Goal: Task Accomplishment & Management: Use online tool/utility

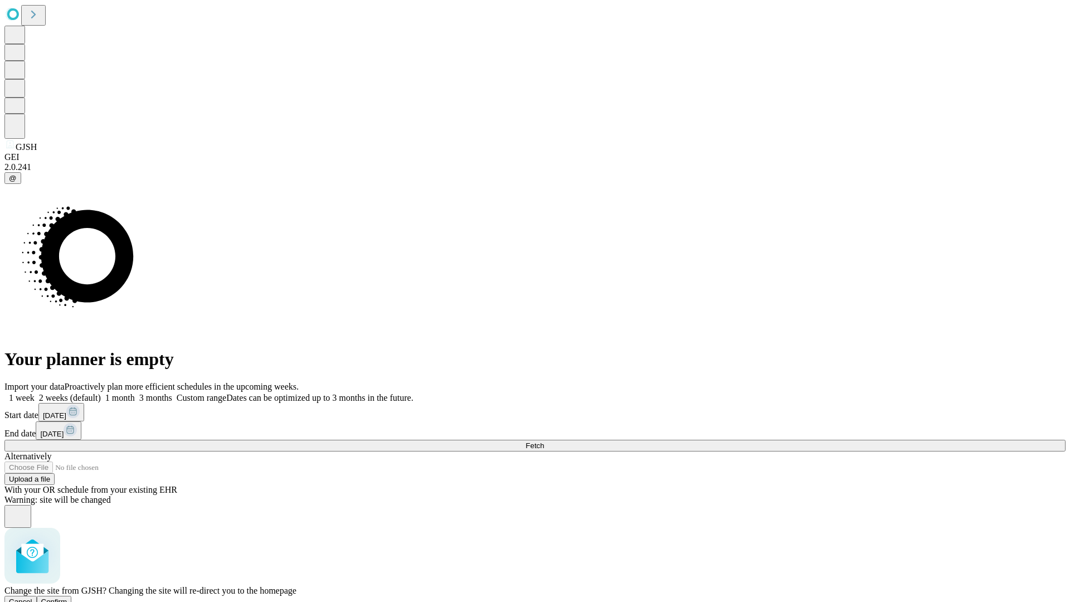
click at [67, 598] on span "Confirm" at bounding box center [54, 602] width 26 height 8
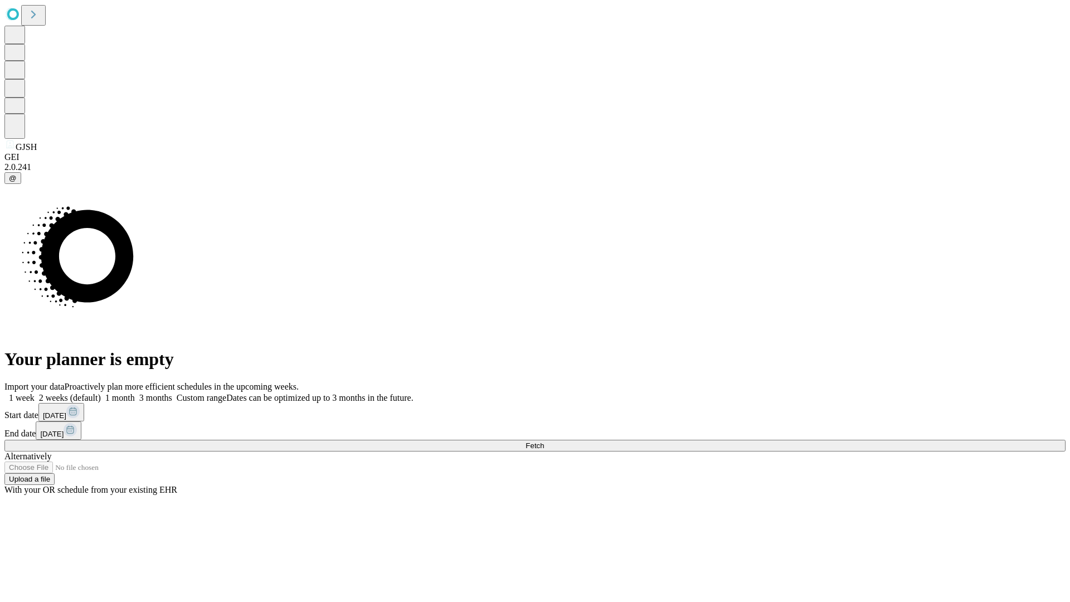
click at [101, 393] on label "2 weeks (default)" at bounding box center [68, 397] width 66 height 9
click at [544, 442] on span "Fetch" at bounding box center [535, 446] width 18 height 8
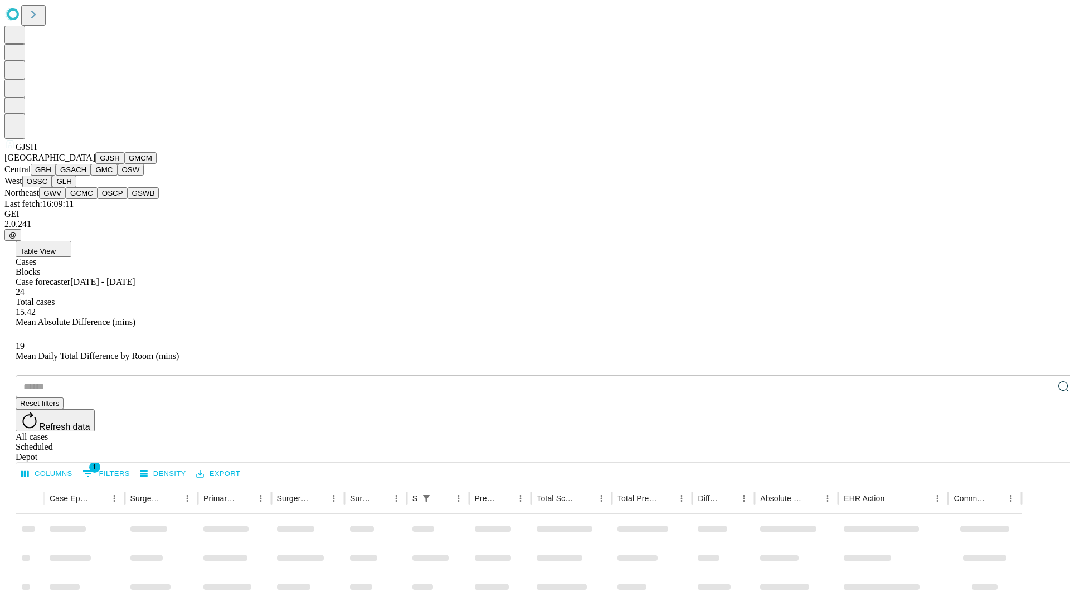
click at [124, 164] on button "GMCM" at bounding box center [140, 158] width 32 height 12
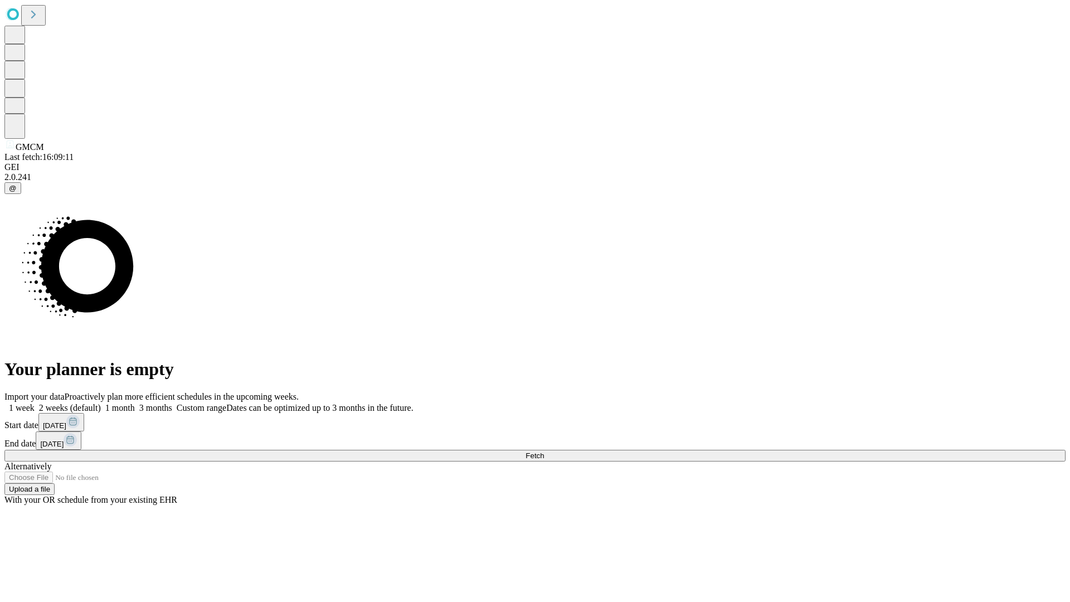
click at [101, 403] on label "2 weeks (default)" at bounding box center [68, 407] width 66 height 9
click at [544, 452] on span "Fetch" at bounding box center [535, 456] width 18 height 8
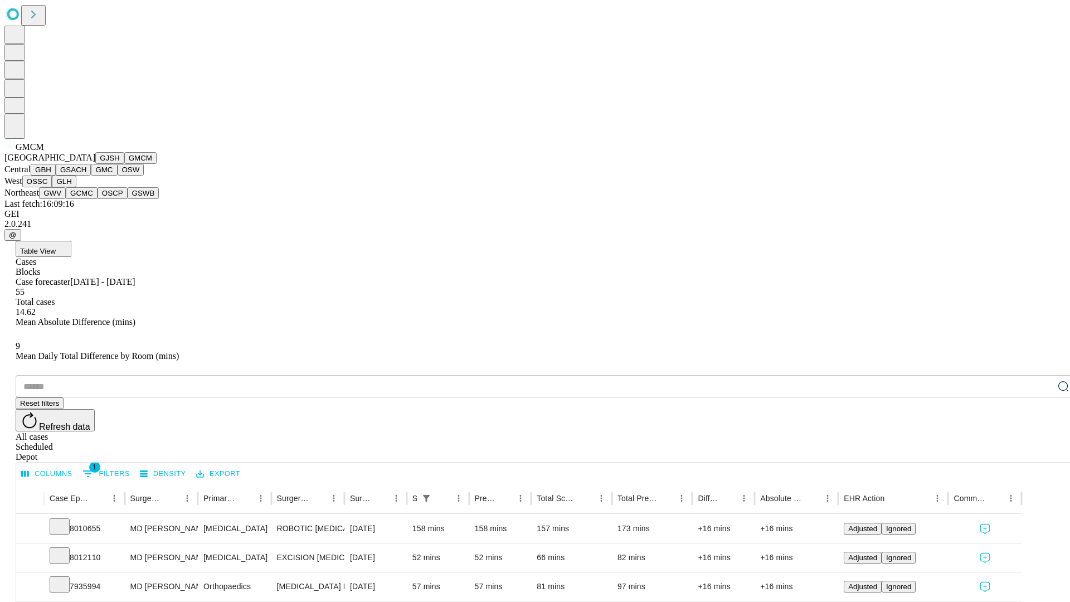
click at [56, 176] on button "GBH" at bounding box center [43, 170] width 25 height 12
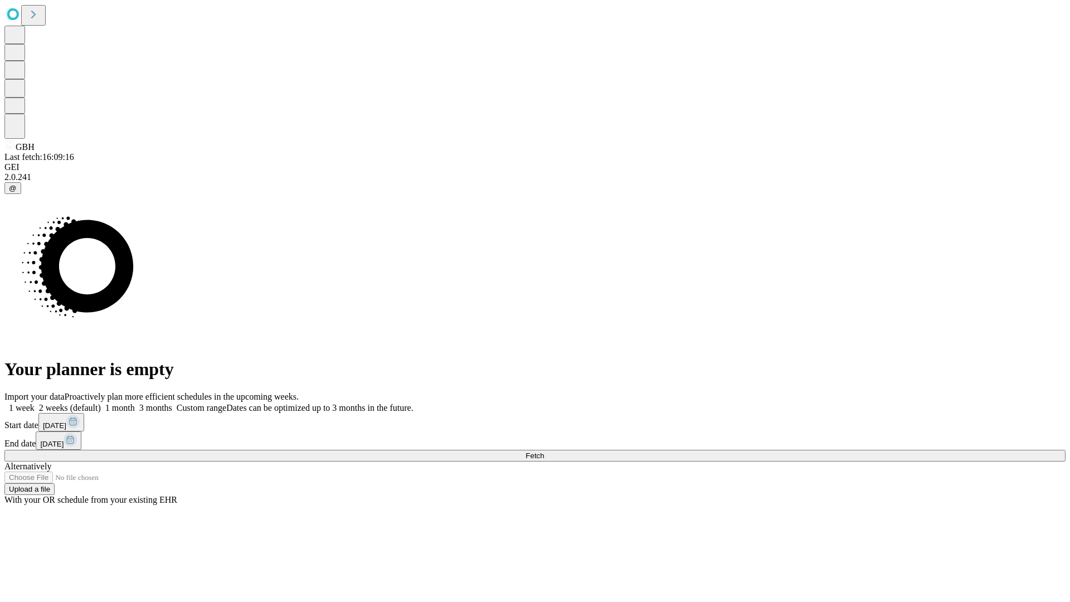
click at [544, 452] on span "Fetch" at bounding box center [535, 456] width 18 height 8
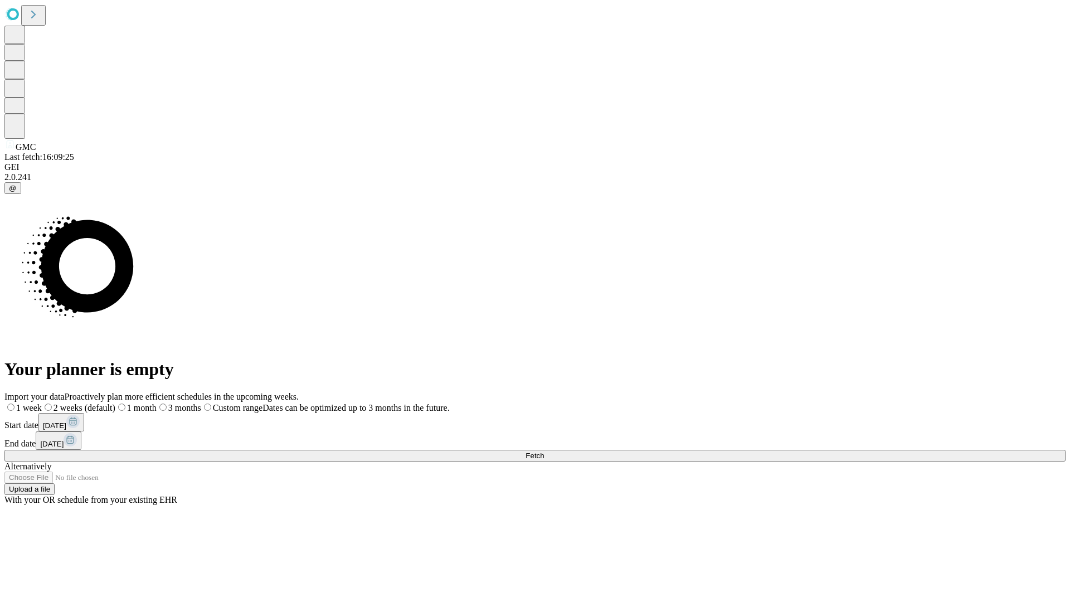
click at [115, 403] on label "2 weeks (default)" at bounding box center [79, 407] width 74 height 9
click at [544, 452] on span "Fetch" at bounding box center [535, 456] width 18 height 8
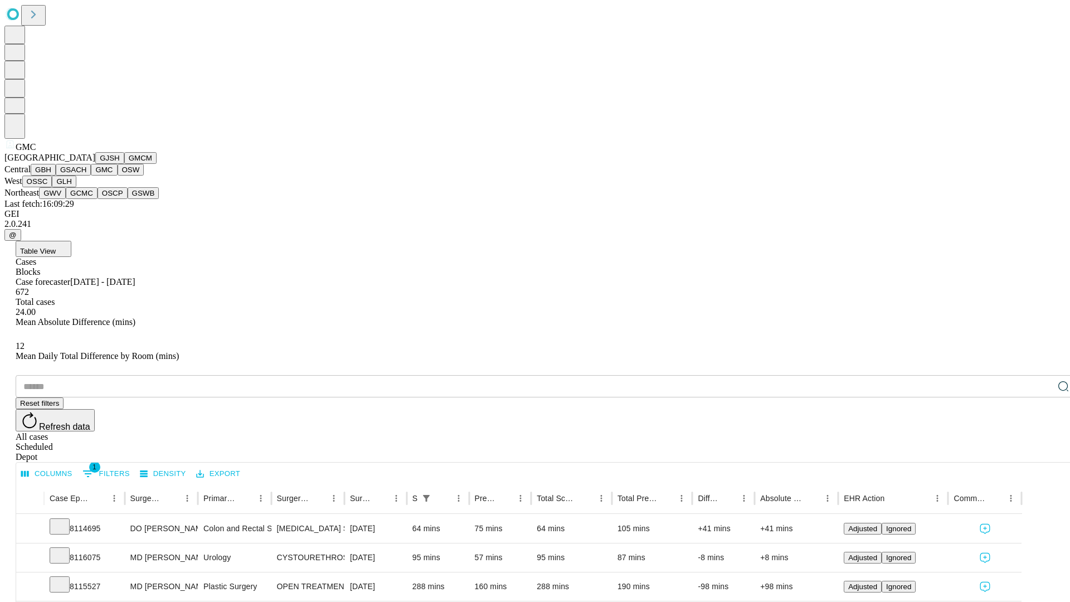
click at [118, 176] on button "OSW" at bounding box center [131, 170] width 27 height 12
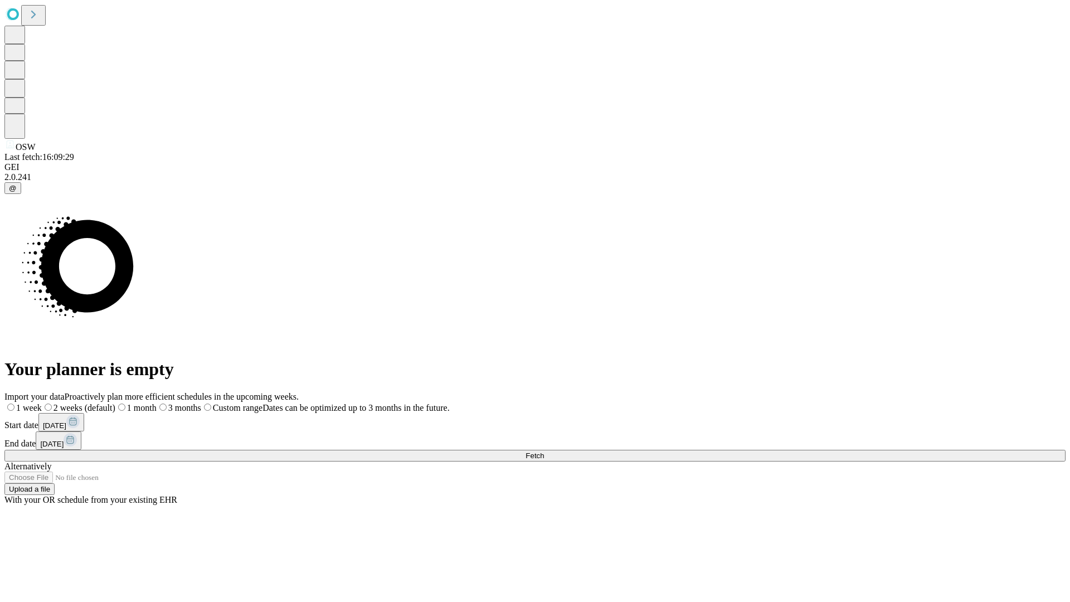
click at [115, 403] on label "2 weeks (default)" at bounding box center [79, 407] width 74 height 9
click at [544, 452] on span "Fetch" at bounding box center [535, 456] width 18 height 8
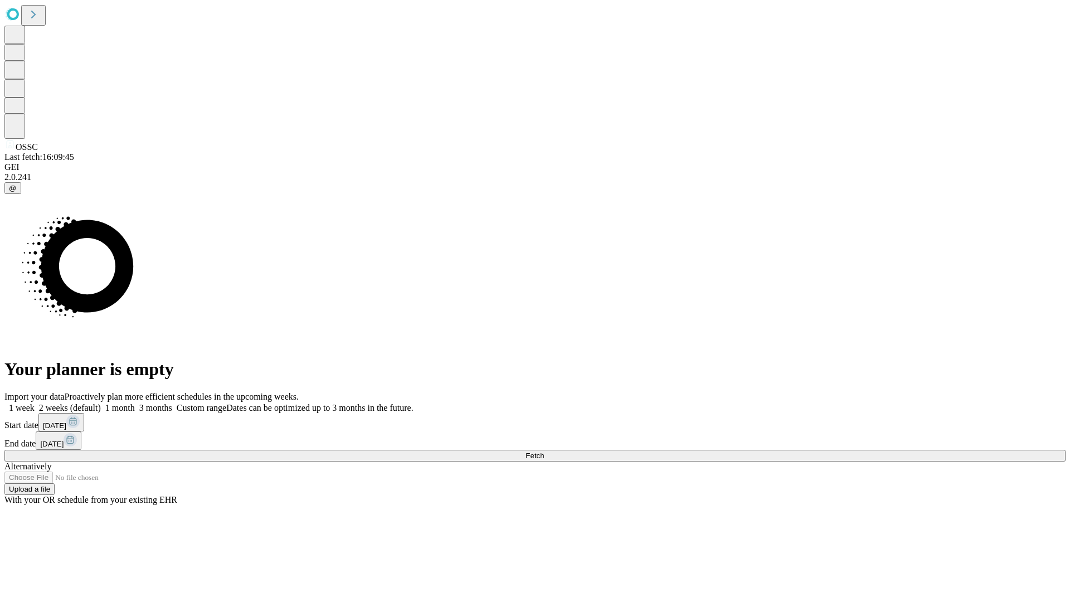
click at [101, 403] on label "2 weeks (default)" at bounding box center [68, 407] width 66 height 9
click at [544, 452] on span "Fetch" at bounding box center [535, 456] width 18 height 8
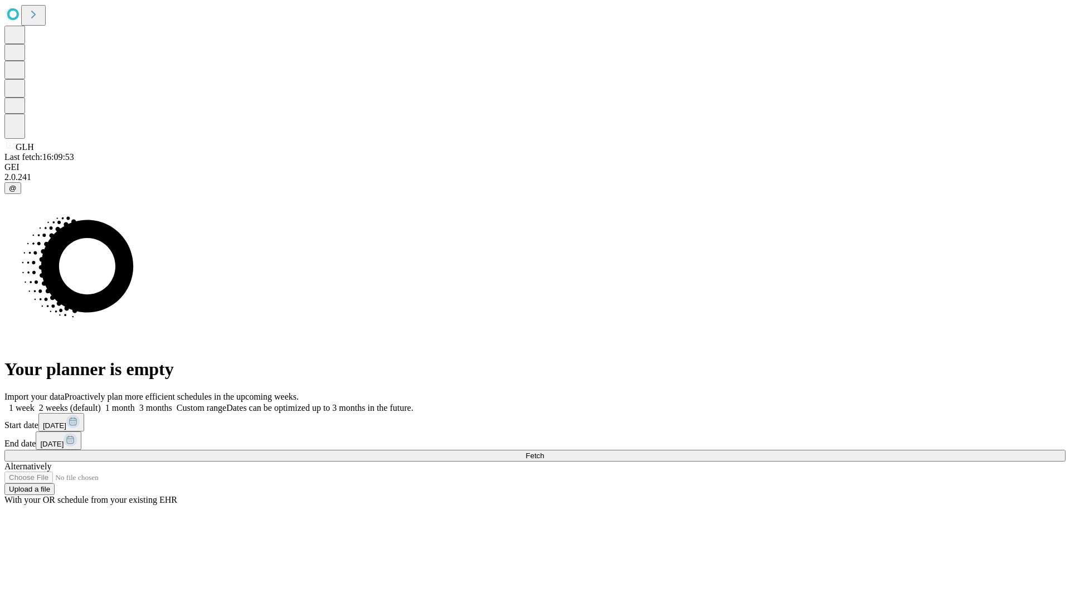
click at [101, 403] on label "2 weeks (default)" at bounding box center [68, 407] width 66 height 9
click at [544, 452] on span "Fetch" at bounding box center [535, 456] width 18 height 8
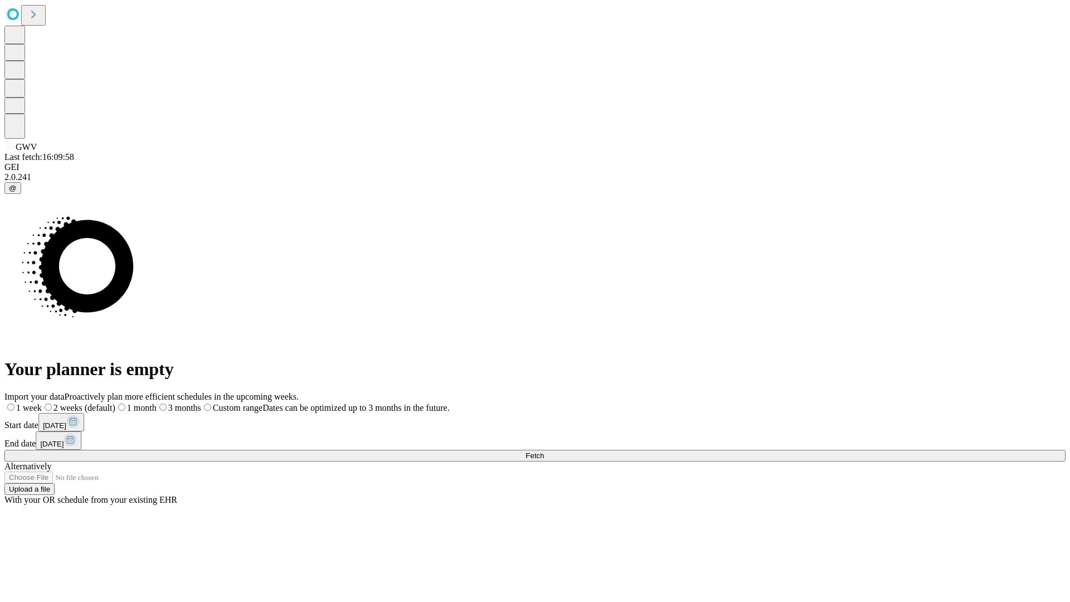
click at [115, 403] on label "2 weeks (default)" at bounding box center [79, 407] width 74 height 9
click at [544, 452] on span "Fetch" at bounding box center [535, 456] width 18 height 8
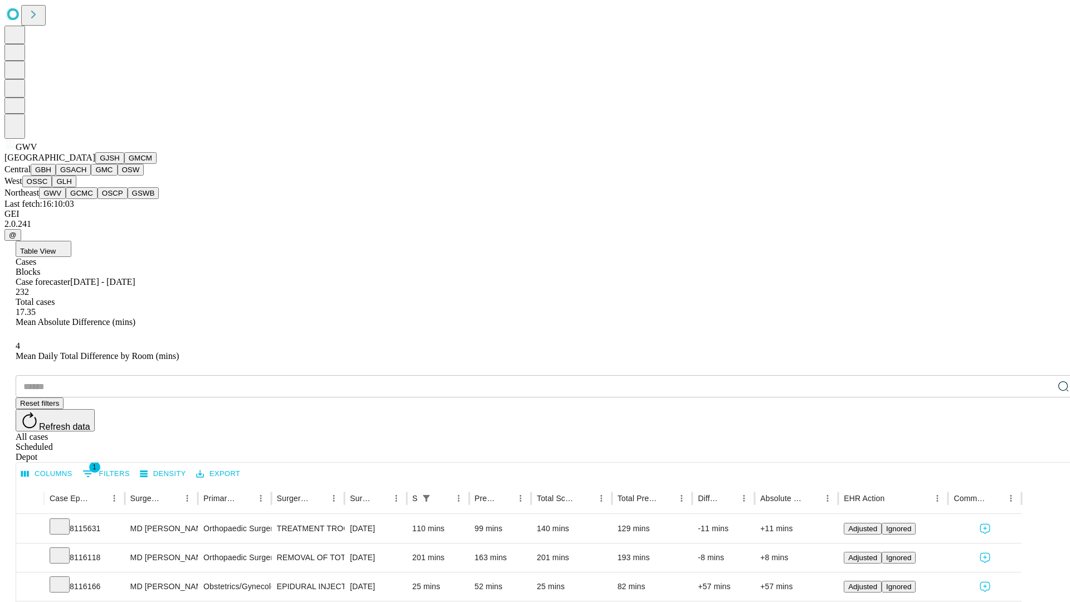
click at [86, 199] on button "GCMC" at bounding box center [82, 193] width 32 height 12
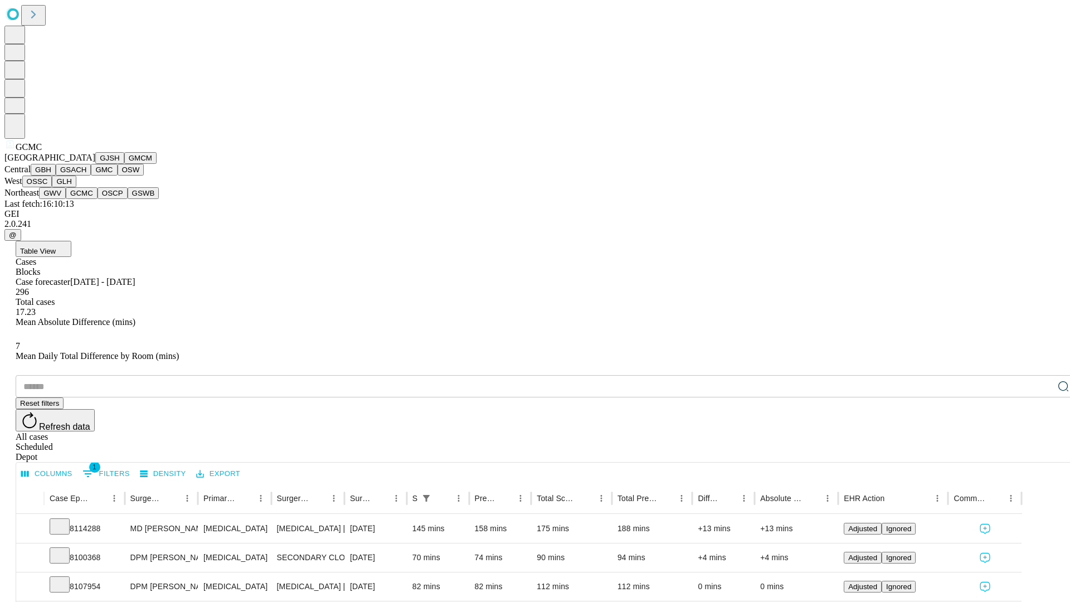
click at [98, 199] on button "OSCP" at bounding box center [113, 193] width 30 height 12
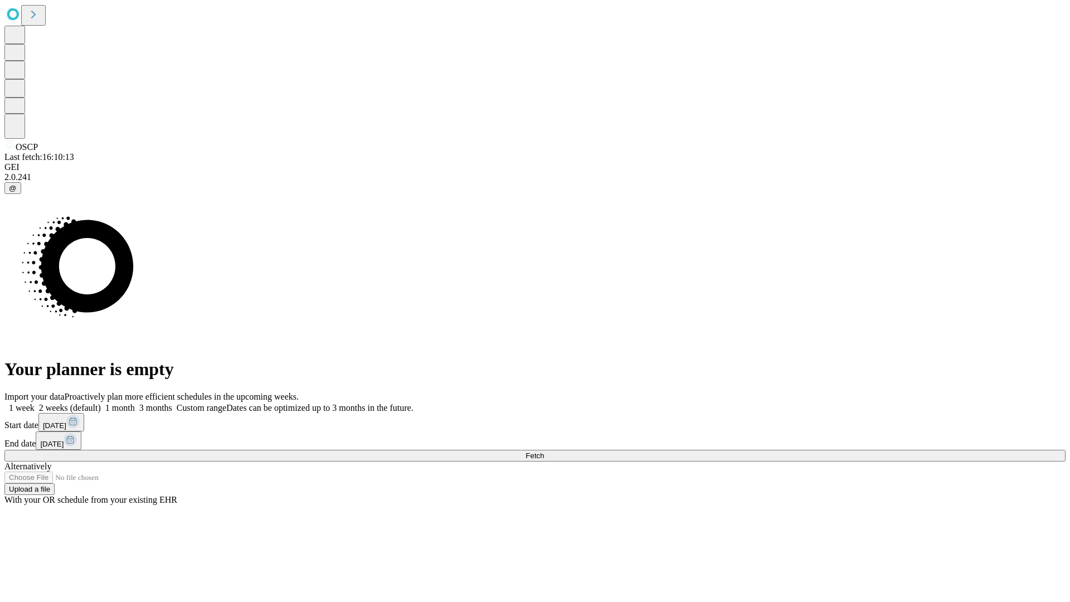
click at [101, 403] on label "2 weeks (default)" at bounding box center [68, 407] width 66 height 9
click at [544, 452] on span "Fetch" at bounding box center [535, 456] width 18 height 8
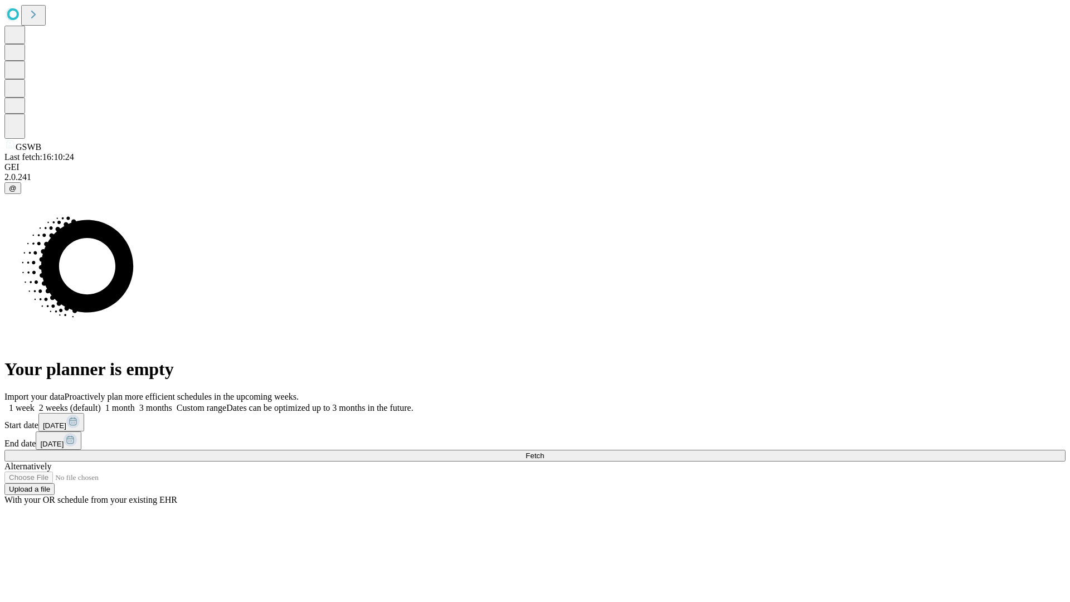
click at [101, 403] on label "2 weeks (default)" at bounding box center [68, 407] width 66 height 9
click at [544, 452] on span "Fetch" at bounding box center [535, 456] width 18 height 8
